Goal: Information Seeking & Learning: Learn about a topic

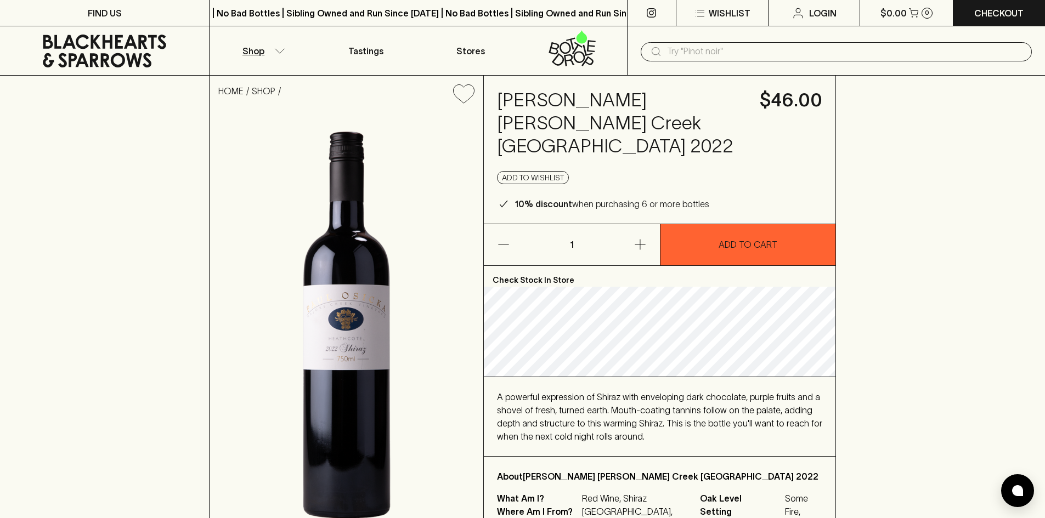
click at [278, 48] on icon "button" at bounding box center [279, 50] width 11 height 5
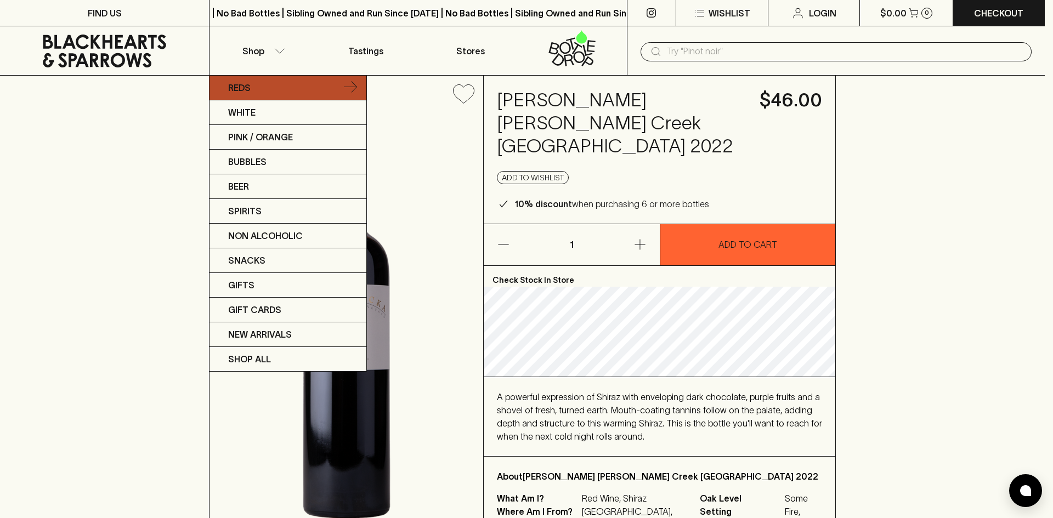
click at [270, 85] on link "Reds" at bounding box center [288, 88] width 157 height 25
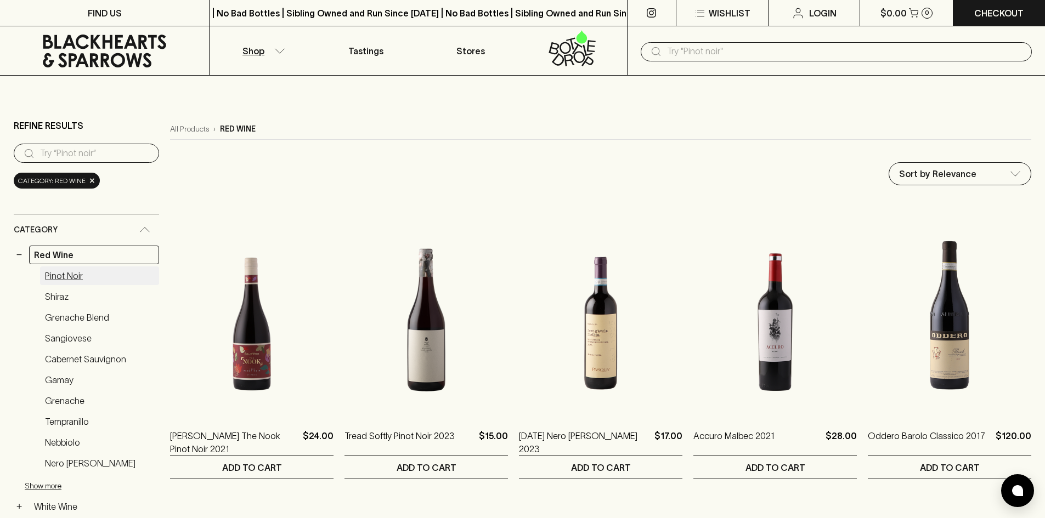
click at [76, 277] on link "Pinot Noir" at bounding box center [99, 276] width 119 height 19
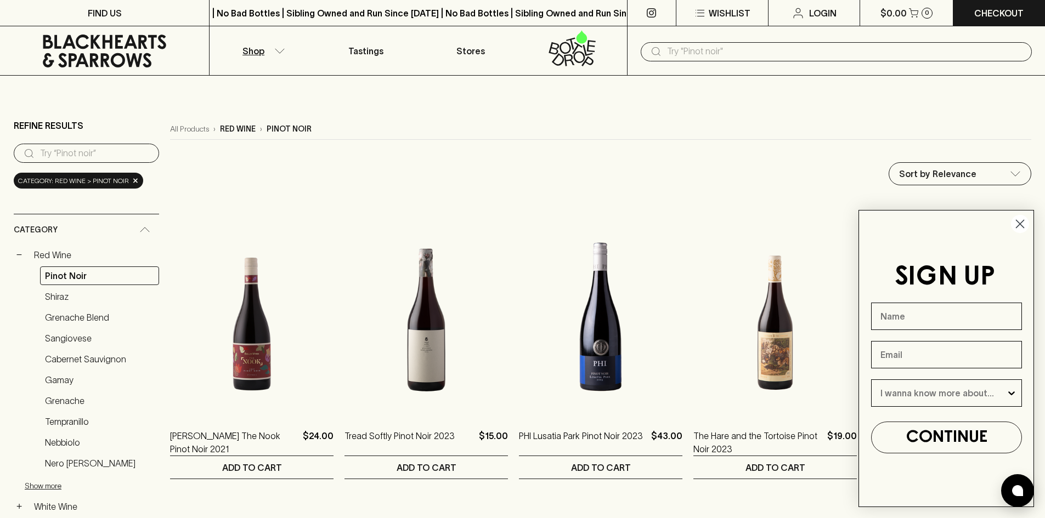
click at [1020, 223] on icon "Close dialog" at bounding box center [1020, 224] width 19 height 19
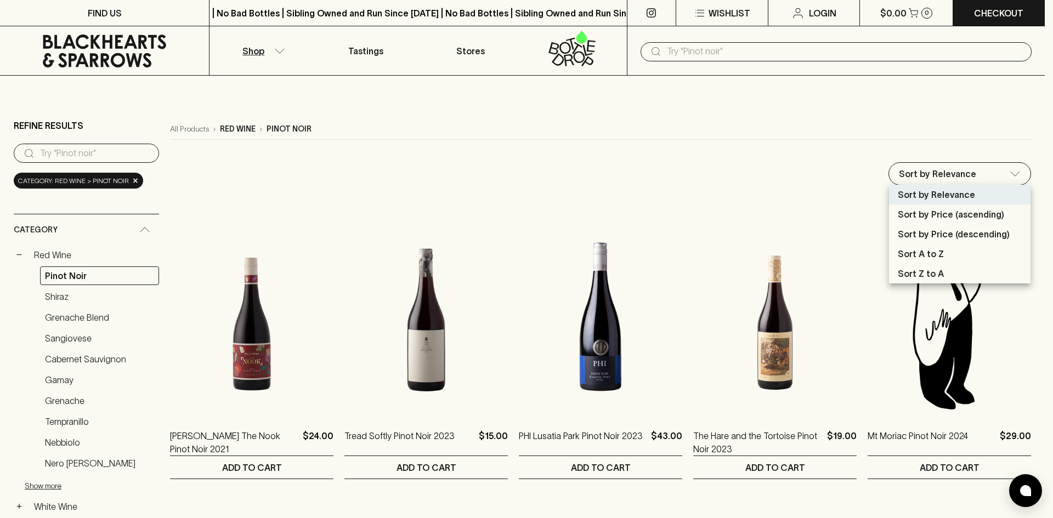
click at [966, 120] on div at bounding box center [526, 259] width 1053 height 518
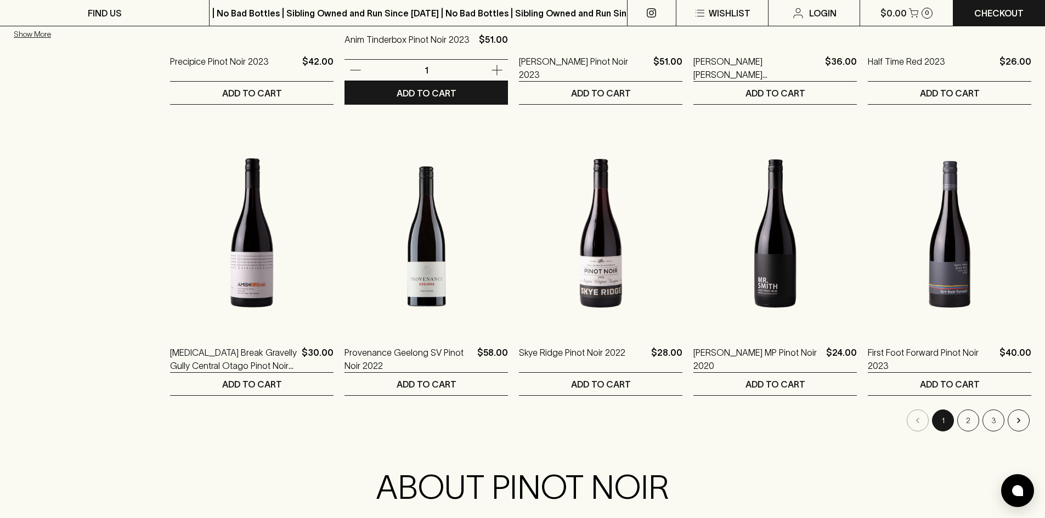
scroll to position [988, 0]
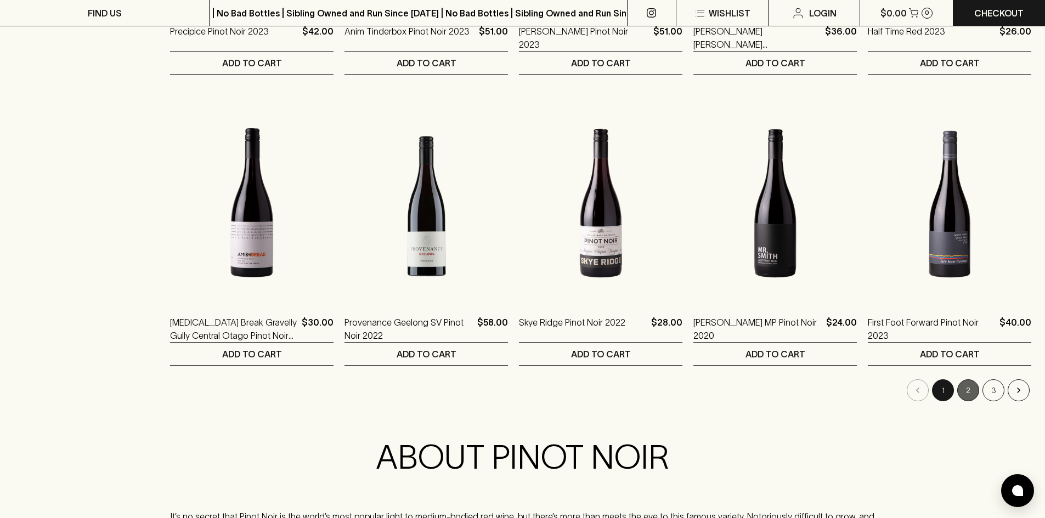
click at [973, 391] on button "2" at bounding box center [968, 391] width 22 height 22
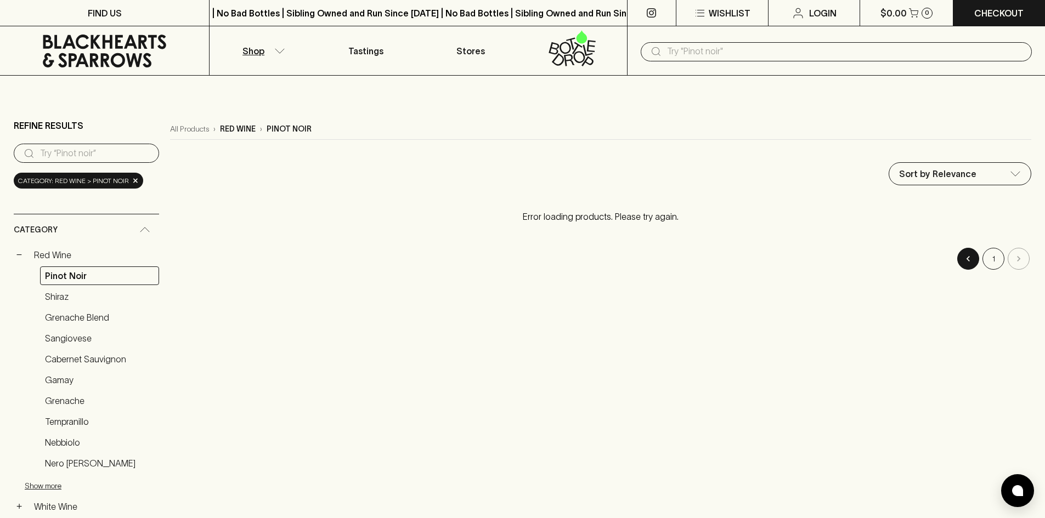
click at [975, 260] on button "Go to previous page" at bounding box center [968, 259] width 22 height 22
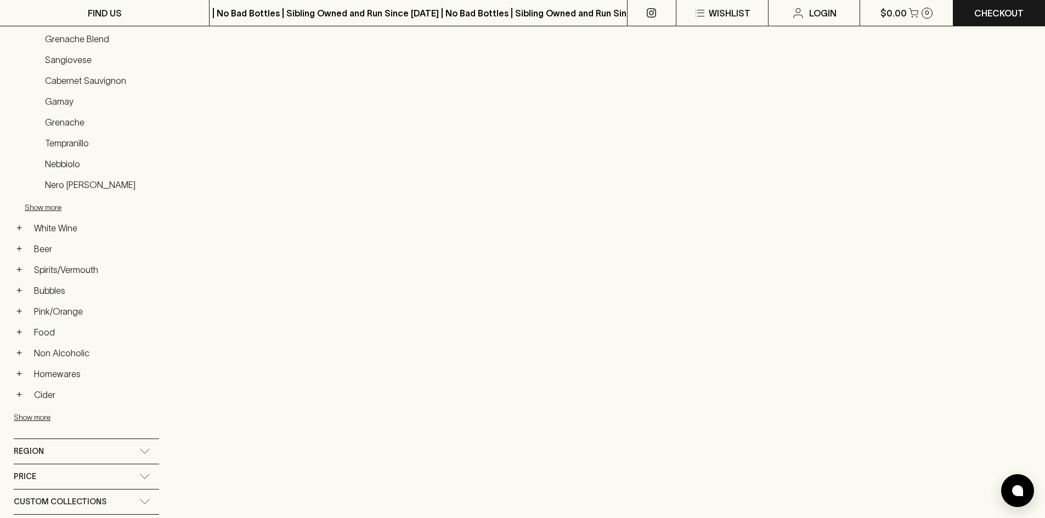
scroll to position [165, 0]
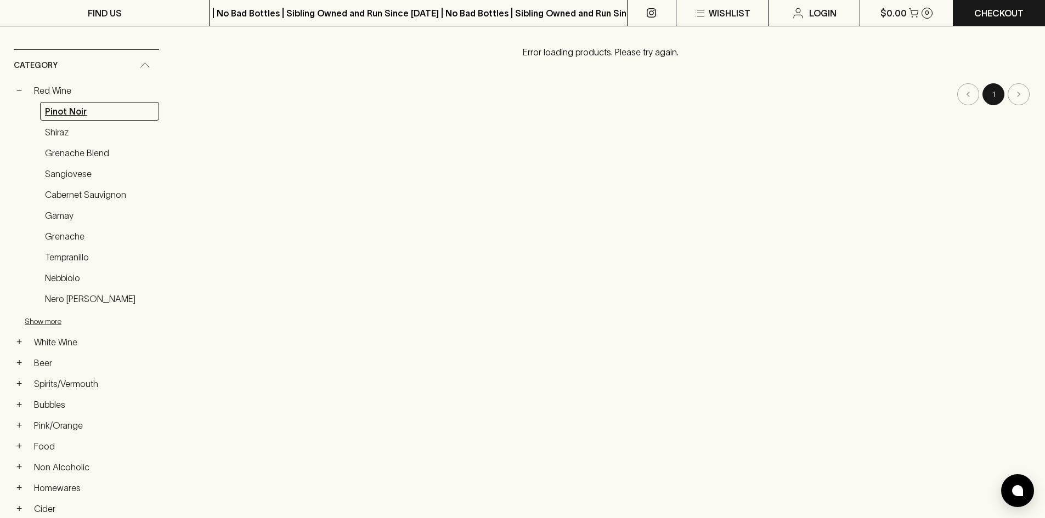
click at [59, 111] on link "Pinot Noir" at bounding box center [99, 111] width 119 height 19
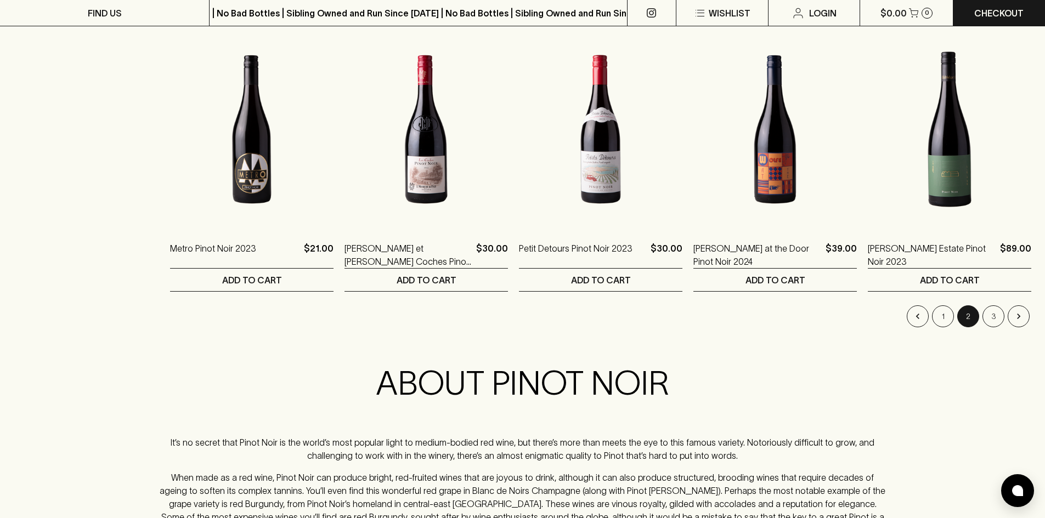
scroll to position [1042, 0]
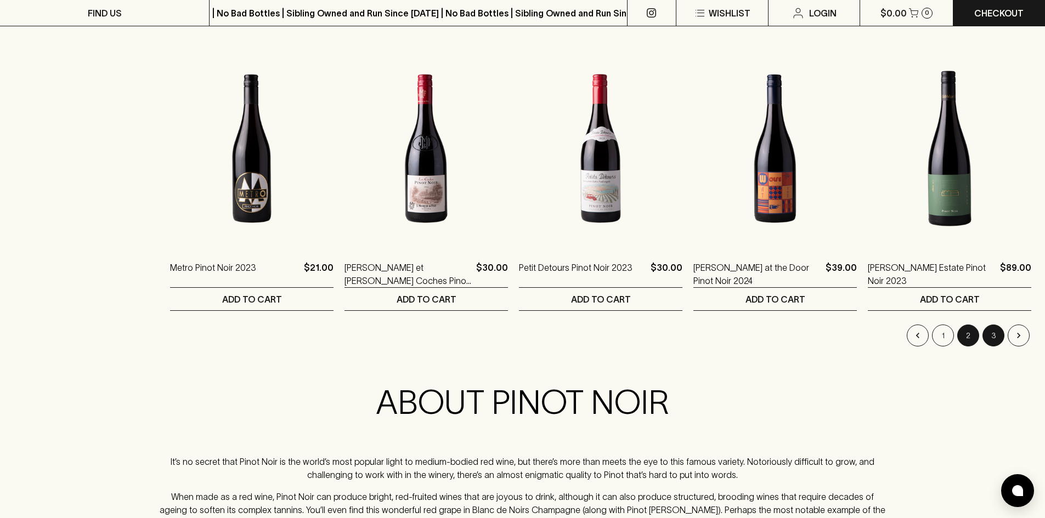
click at [994, 337] on button "3" at bounding box center [994, 336] width 22 height 22
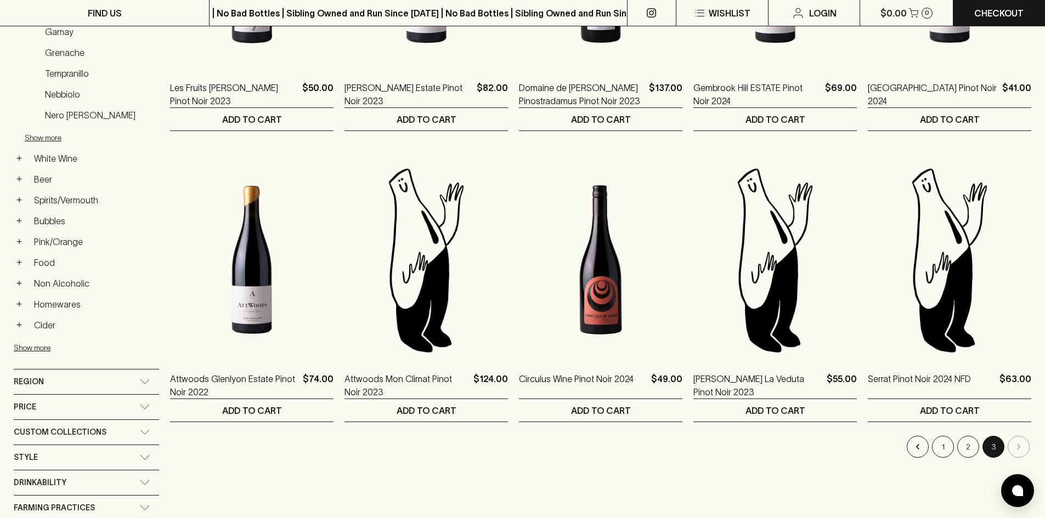
scroll to position [329, 0]
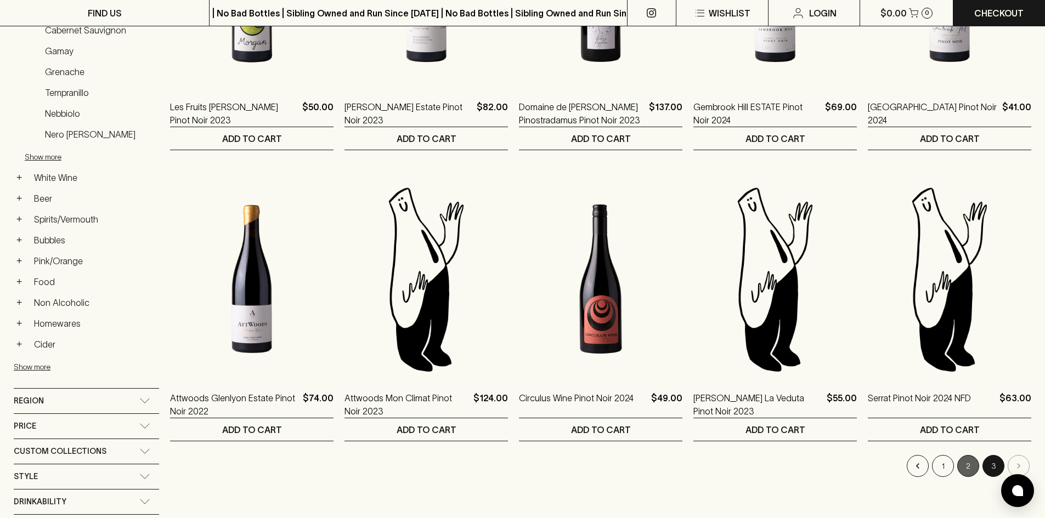
click at [971, 466] on button "2" at bounding box center [968, 466] width 22 height 22
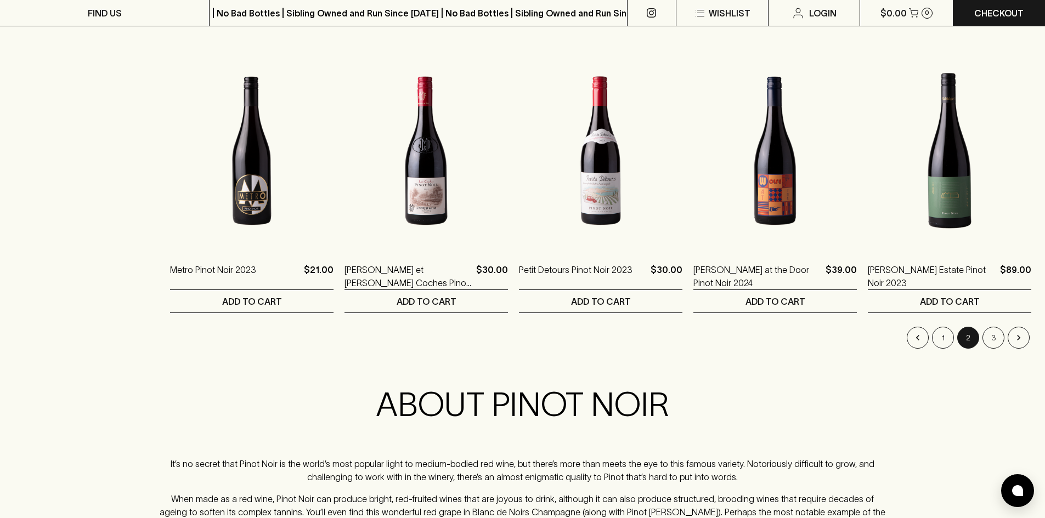
scroll to position [1042, 0]
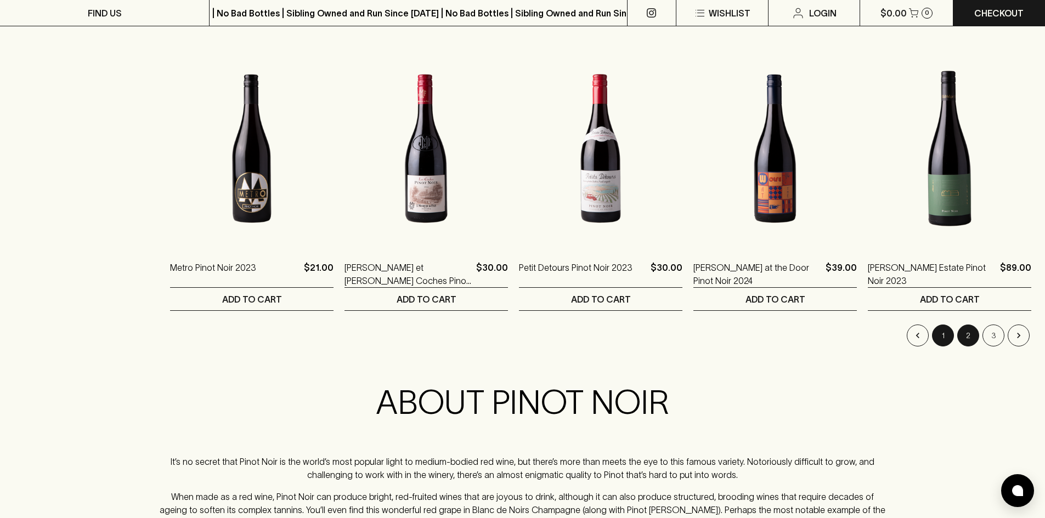
click at [941, 335] on button "1" at bounding box center [943, 336] width 22 height 22
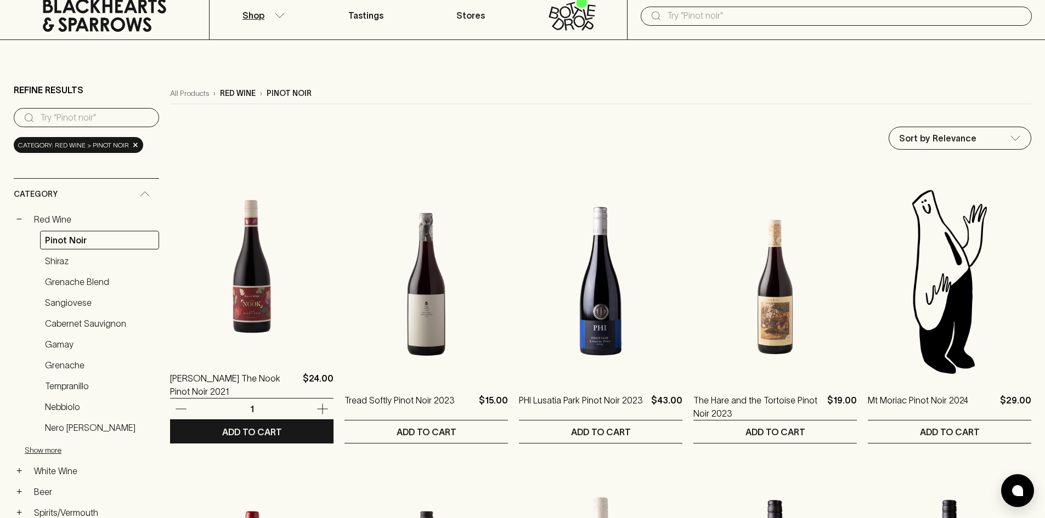
scroll to position [55, 0]
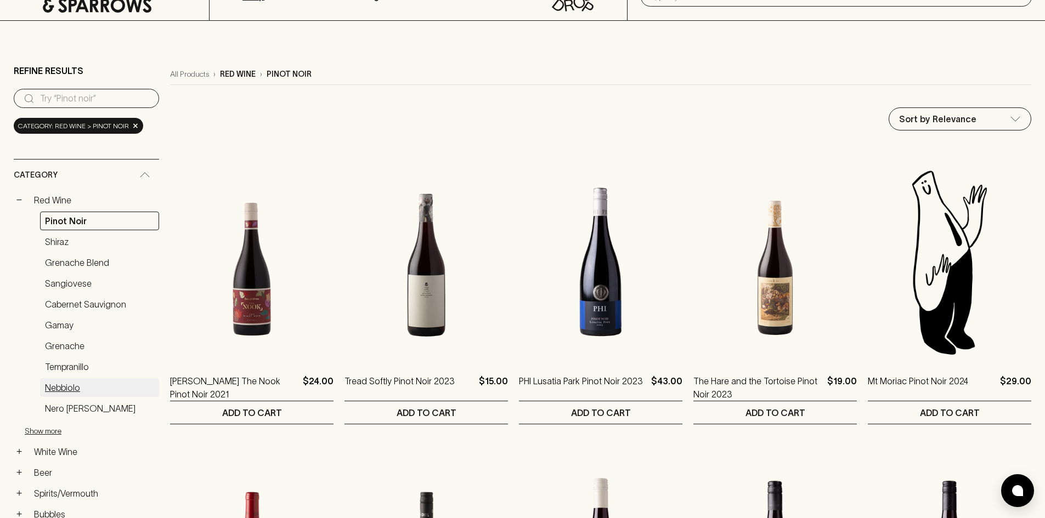
click at [70, 386] on link "Nebbiolo" at bounding box center [99, 388] width 119 height 19
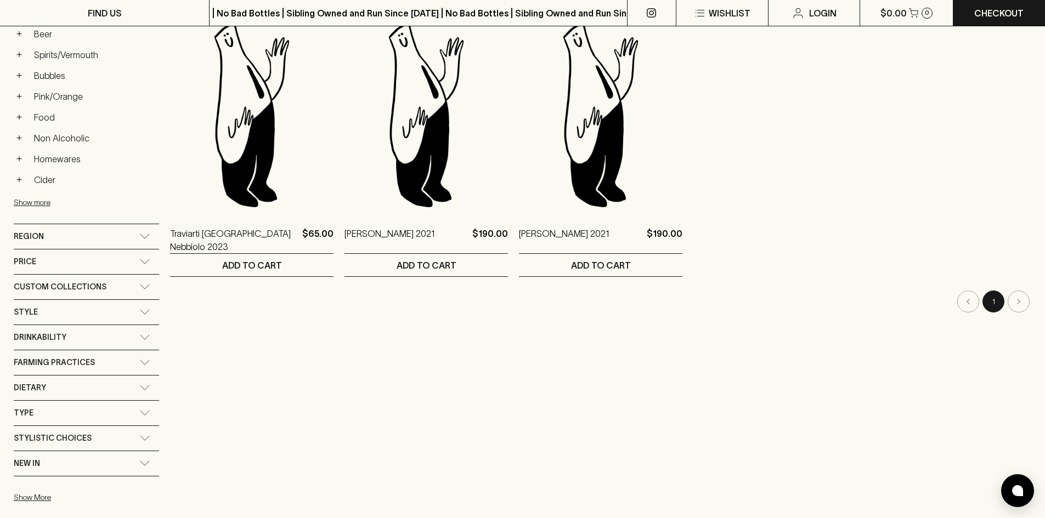
scroll to position [165, 0]
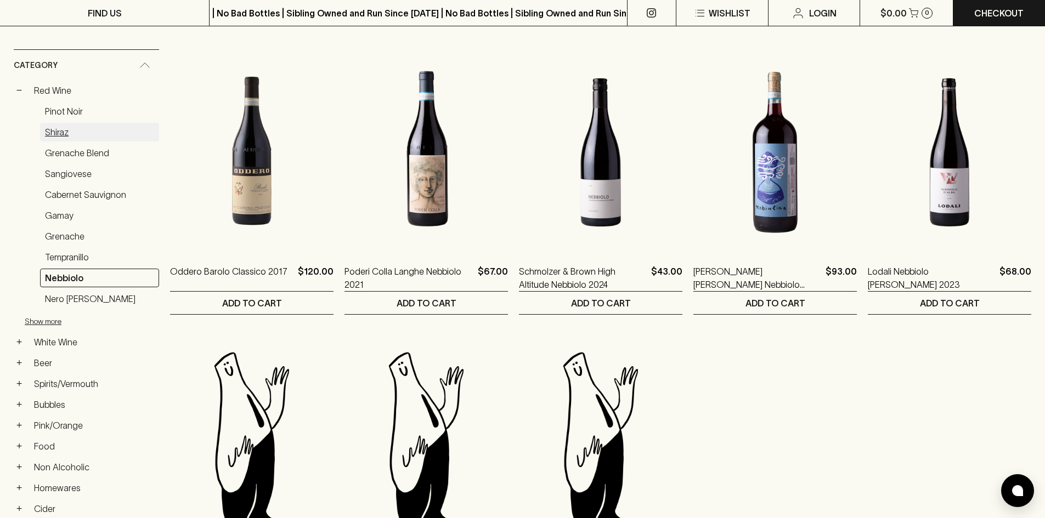
click at [64, 132] on link "Shiraz" at bounding box center [99, 132] width 119 height 19
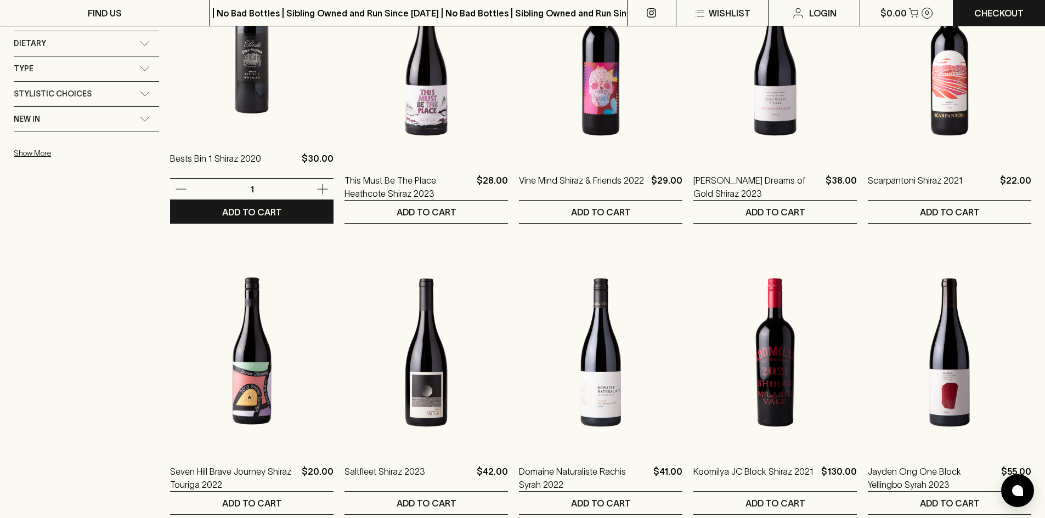
scroll to position [988, 0]
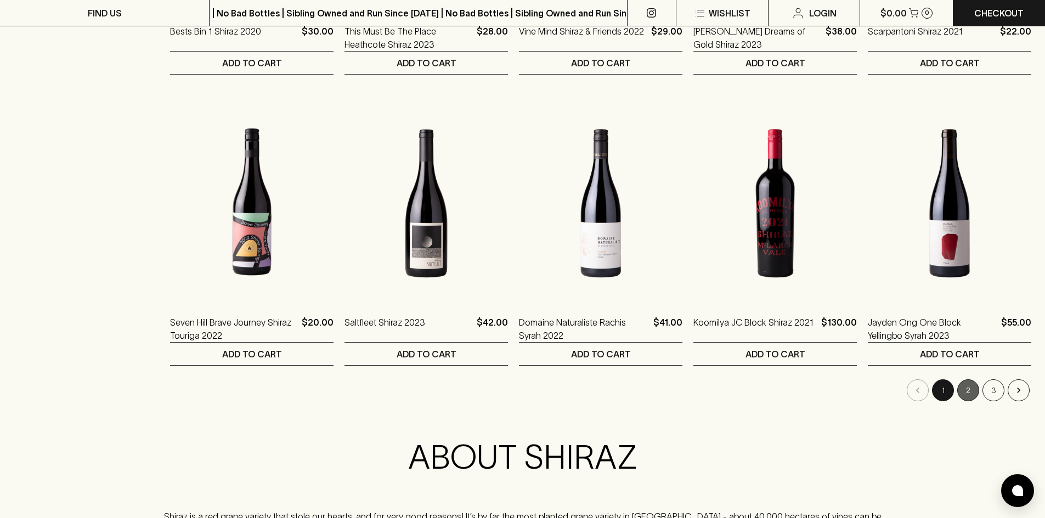
click at [968, 387] on button "2" at bounding box center [968, 391] width 22 height 22
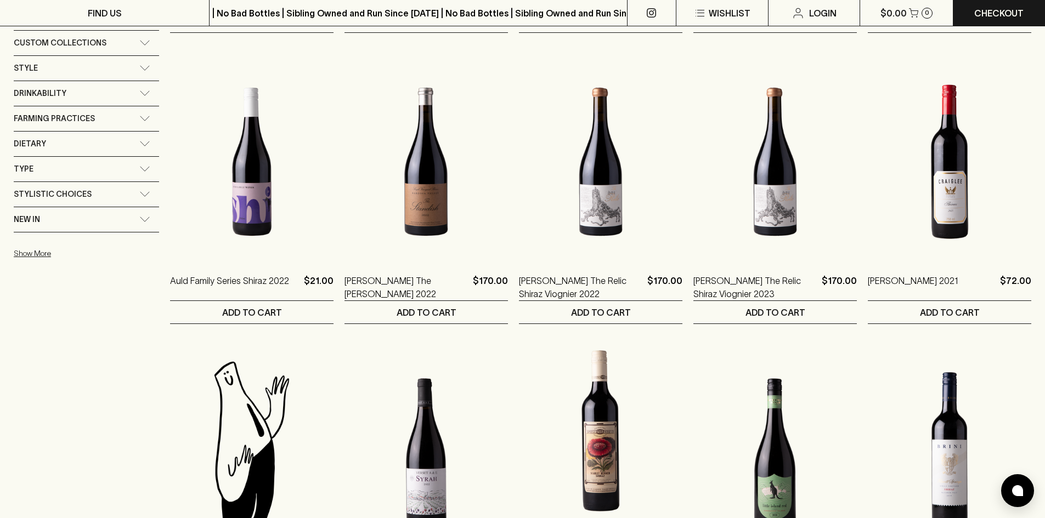
scroll to position [988, 0]
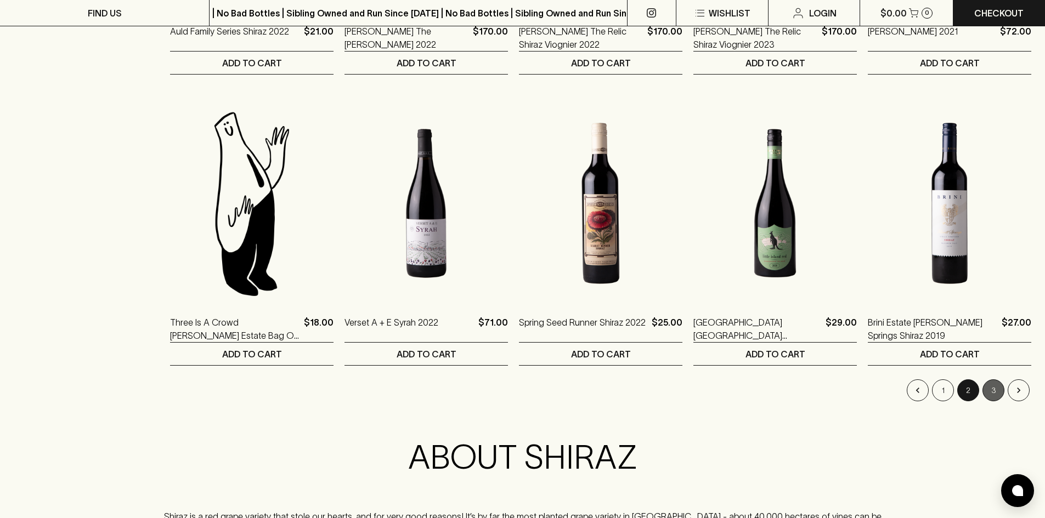
click at [992, 390] on button "3" at bounding box center [994, 391] width 22 height 22
